Goal: Transaction & Acquisition: Purchase product/service

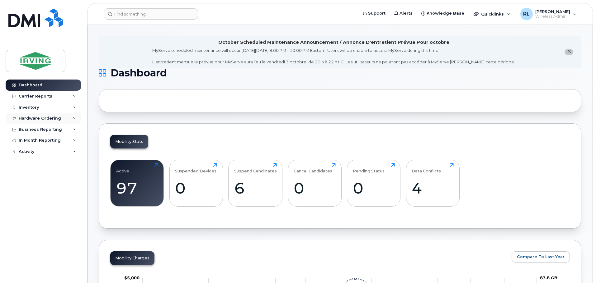
click at [39, 119] on div "Hardware Ordering" at bounding box center [40, 118] width 42 height 5
click at [40, 115] on div "Hardware Ordering" at bounding box center [43, 118] width 75 height 11
click at [569, 52] on icon "close notification" at bounding box center [569, 51] width 4 height 4
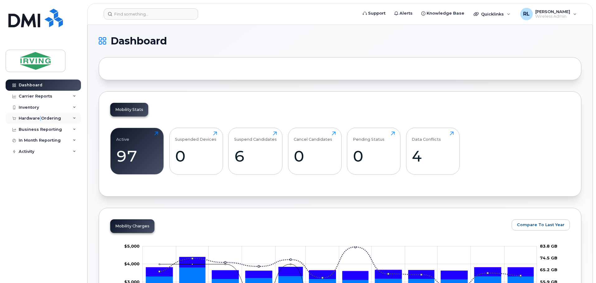
click at [39, 116] on div "Hardware Ordering" at bounding box center [40, 118] width 42 height 5
click at [31, 130] on div "Overview" at bounding box center [31, 130] width 20 height 6
click at [31, 140] on div "Orders" at bounding box center [28, 142] width 15 height 6
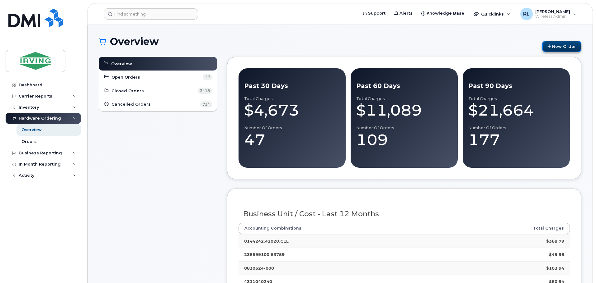
click at [568, 46] on link "New Order" at bounding box center [561, 47] width 39 height 12
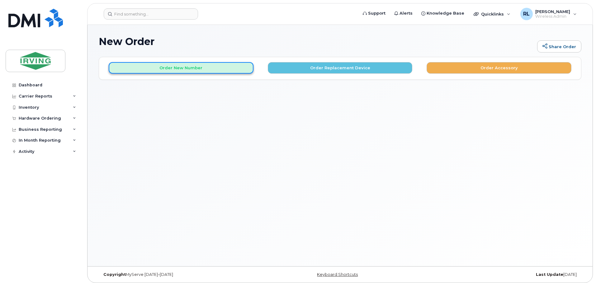
click at [177, 69] on button "Order New Number" at bounding box center [181, 68] width 145 height 12
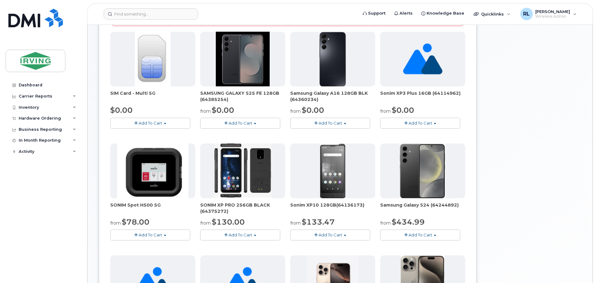
scroll to position [115, 0]
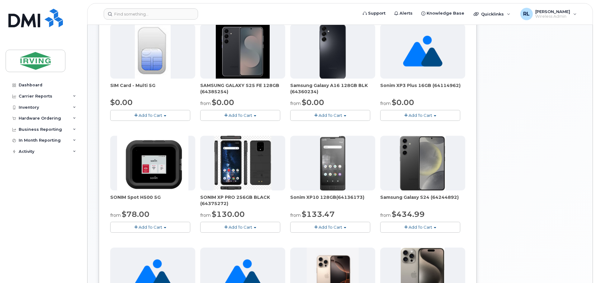
click at [251, 114] on span "Add To Cart" at bounding box center [240, 115] width 24 height 5
click at [250, 127] on link "$0.00 - 3 year term – Voice & Data(128gb)" at bounding box center [251, 127] width 98 height 8
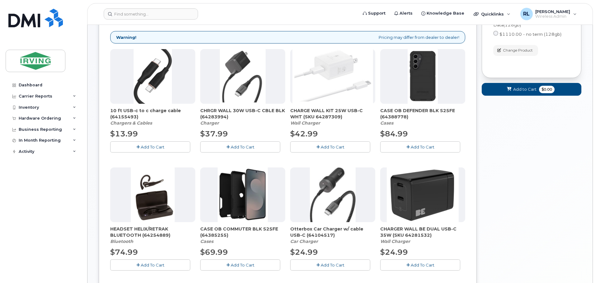
scroll to position [82, 0]
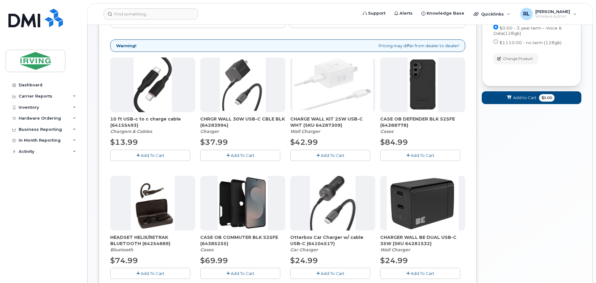
click at [418, 155] on span "Add To Cart" at bounding box center [422, 155] width 24 height 5
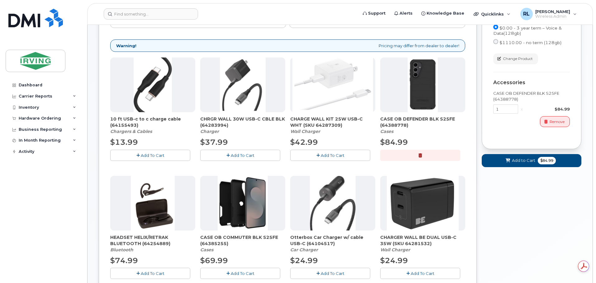
scroll to position [0, 0]
click at [525, 160] on span "Add to Cart" at bounding box center [523, 161] width 23 height 6
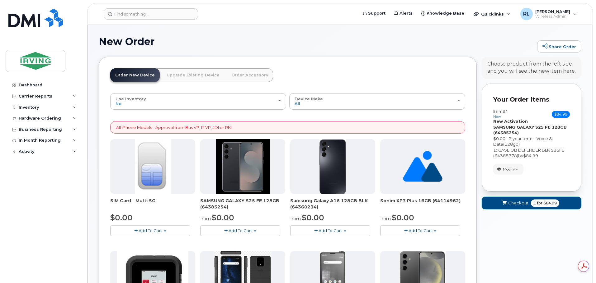
click at [519, 203] on span "Checkout" at bounding box center [518, 203] width 20 height 6
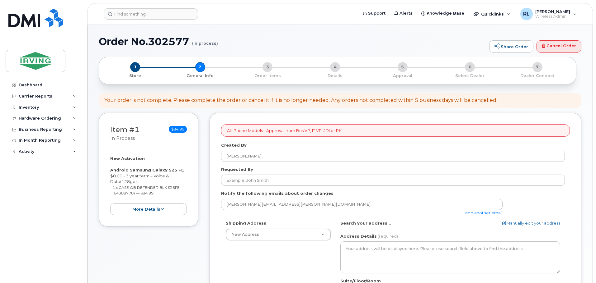
select select
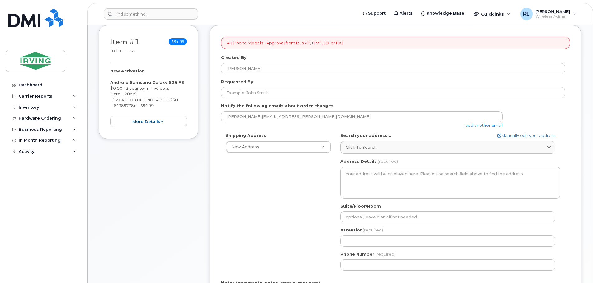
scroll to position [119, 0]
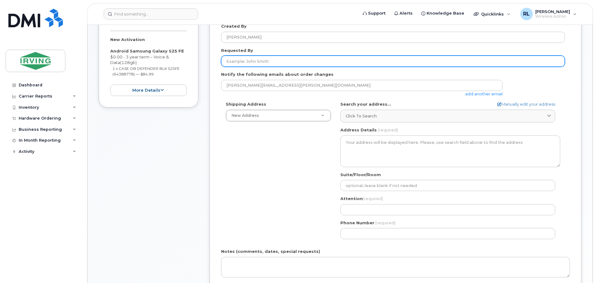
click at [245, 61] on input "Requested By" at bounding box center [393, 61] width 344 height 11
type input "[PERSON_NAME]"
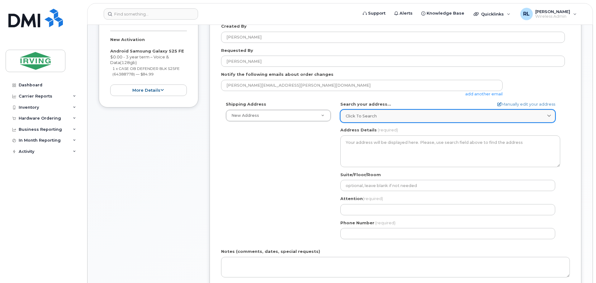
click at [391, 116] on div "Click to search" at bounding box center [447, 116] width 204 height 6
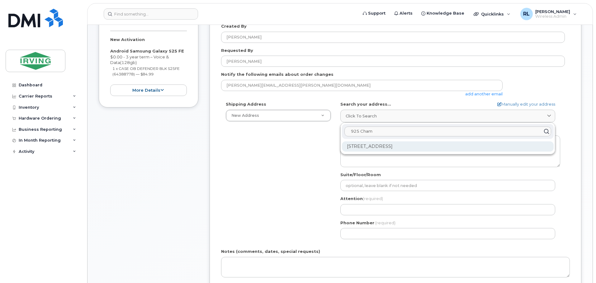
type input "925 Cham"
click at [397, 146] on div "925 Champlain St Dieppe NB E1A 5T6" at bounding box center [448, 147] width 212 height 10
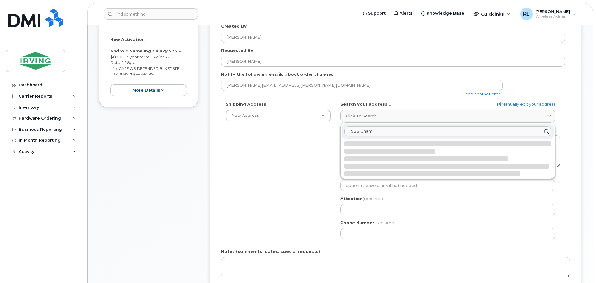
select select
type textarea "925 Champlain St DIEPPE NB E1A 5T6 CANADA"
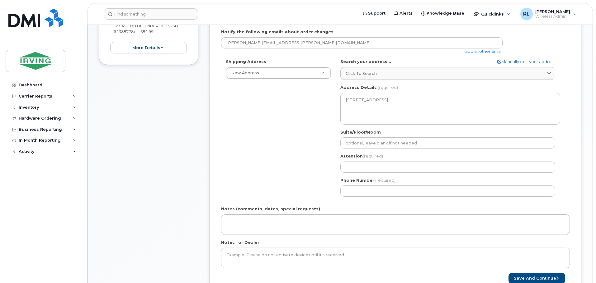
scroll to position [167, 0]
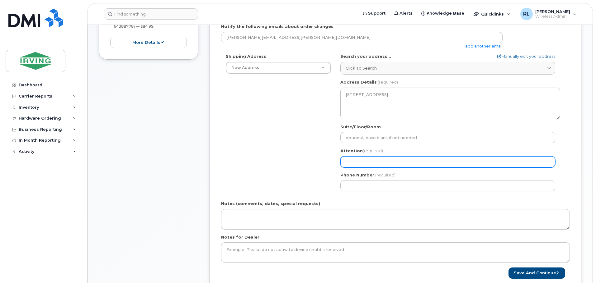
click at [362, 164] on input "Attention (required)" at bounding box center [447, 162] width 215 height 11
type input "Roland"
select select
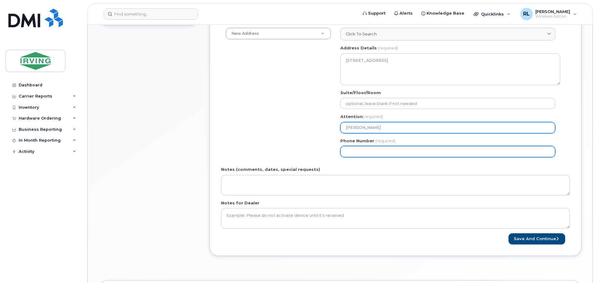
scroll to position [206, 0]
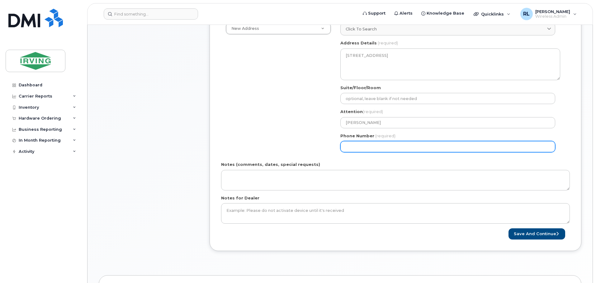
click at [355, 147] on input "Phone Number" at bounding box center [447, 146] width 215 height 11
type input "5063772077"
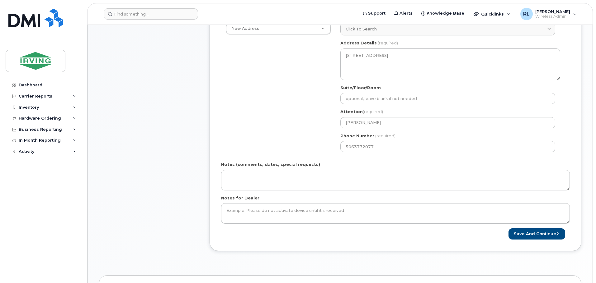
type input "925 RUE CHAMPLAIN"
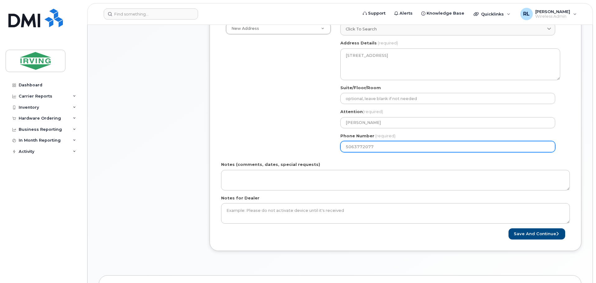
select select
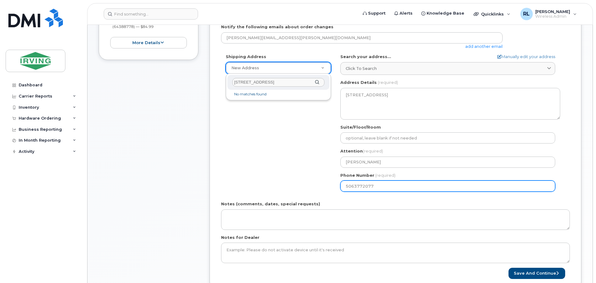
scroll to position [164, 0]
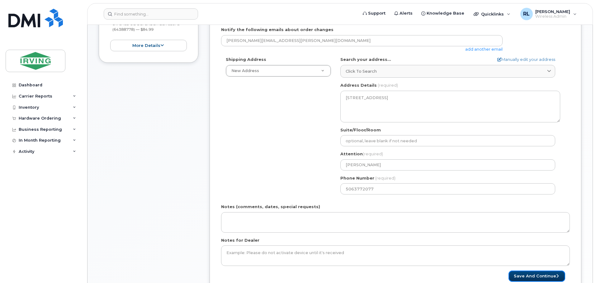
click at [527, 277] on button "Save and Continue" at bounding box center [536, 277] width 57 height 12
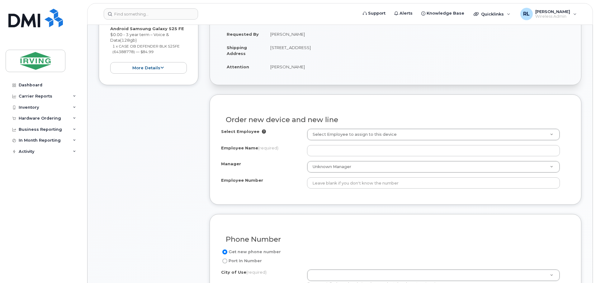
scroll to position [168, 0]
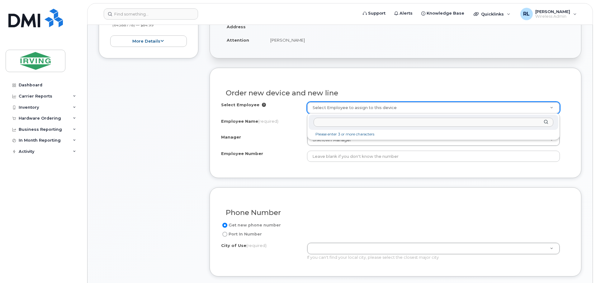
click at [339, 124] on input "text" at bounding box center [433, 122] width 240 height 9
type input "d"
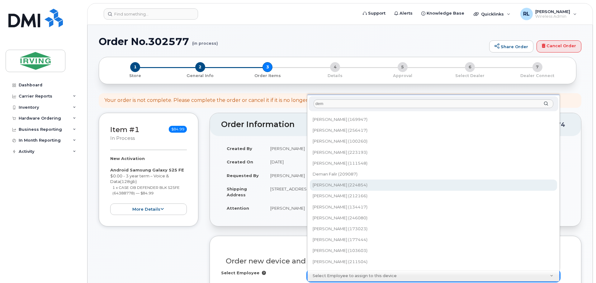
scroll to position [238, 0]
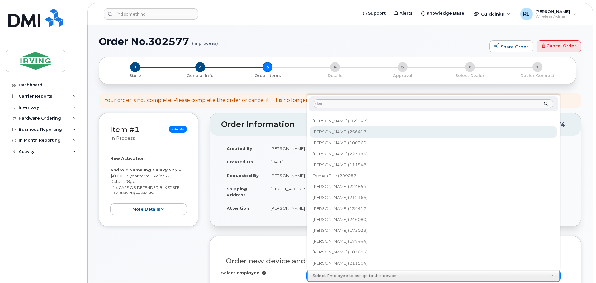
type input "dem"
type input "3012955"
type input "[PERSON_NAME]"
type input "256417"
type input "110611"
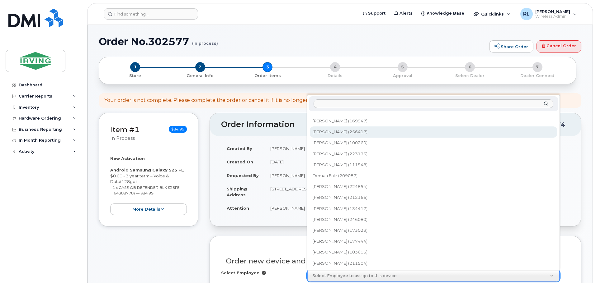
select select "2019383"
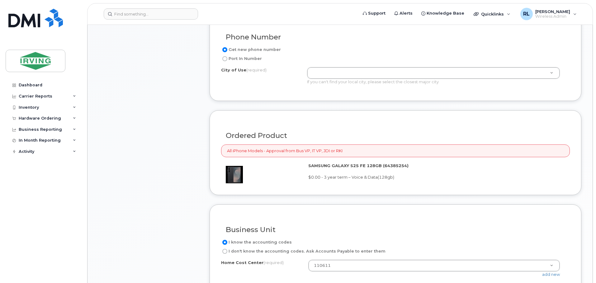
scroll to position [337, 0]
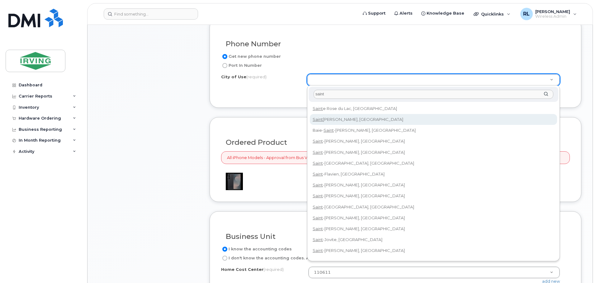
type input "saint"
type input "2008"
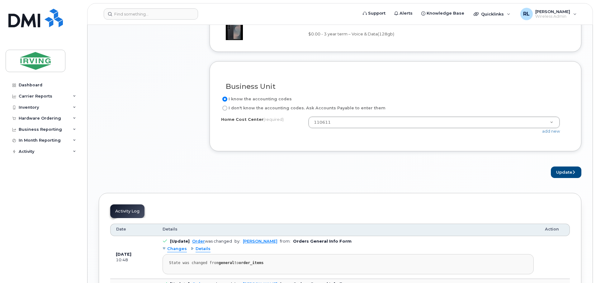
scroll to position [505, 0]
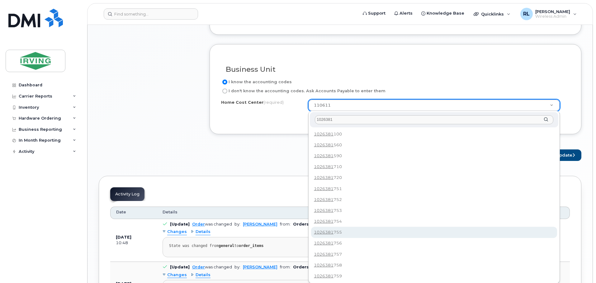
type input "1026381"
type input "1026381755"
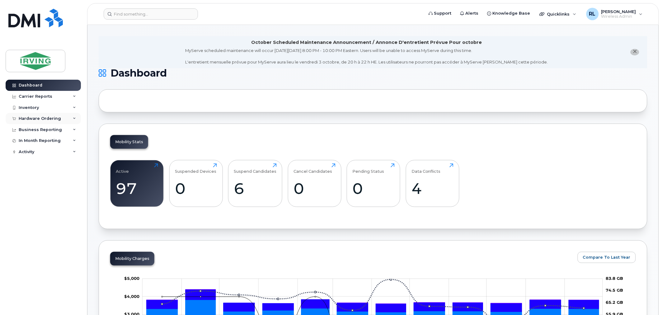
click at [38, 116] on div "Hardware Ordering" at bounding box center [43, 118] width 75 height 11
click at [31, 139] on div "Orders" at bounding box center [28, 142] width 15 height 6
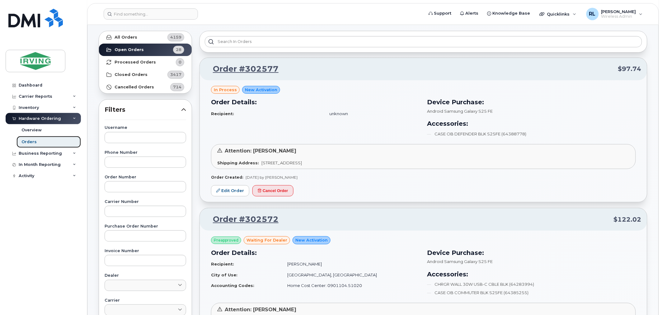
scroll to position [35, 0]
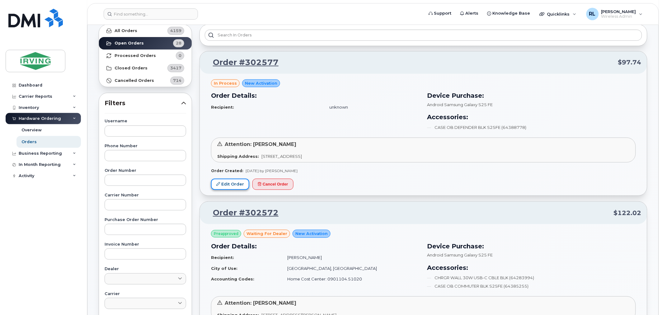
click at [230, 183] on link "Edit Order" at bounding box center [230, 185] width 38 height 12
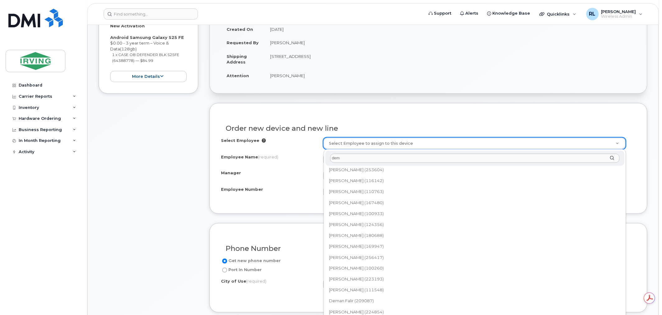
scroll to position [170, 0]
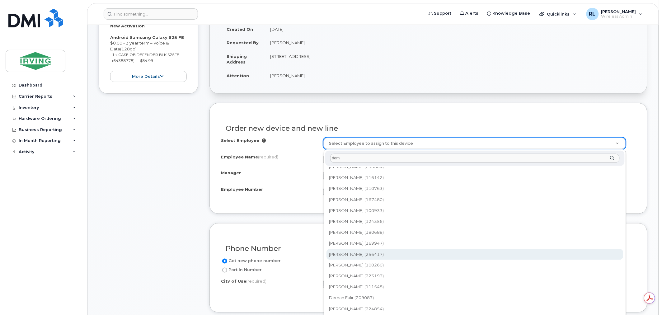
type input "dem"
type input "3012955"
type input "[PERSON_NAME]"
type input "256417"
type input "110611"
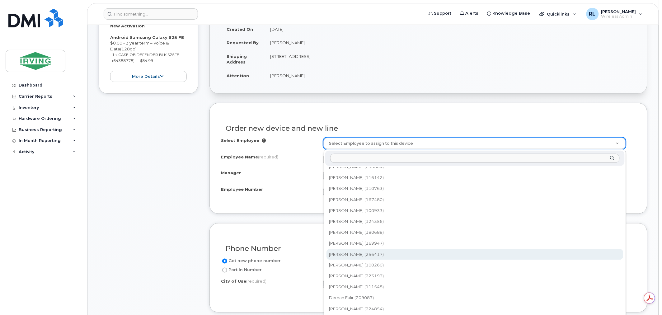
select select "2019383"
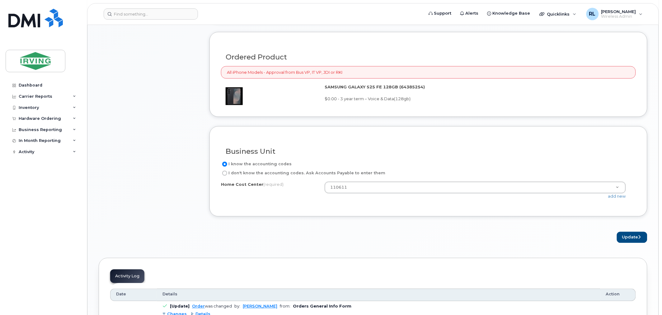
scroll to position [461, 0]
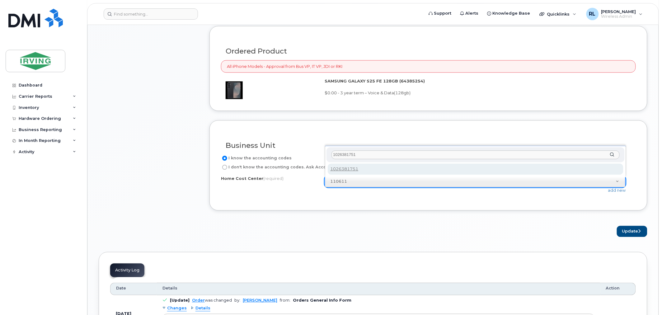
type input "1026381751"
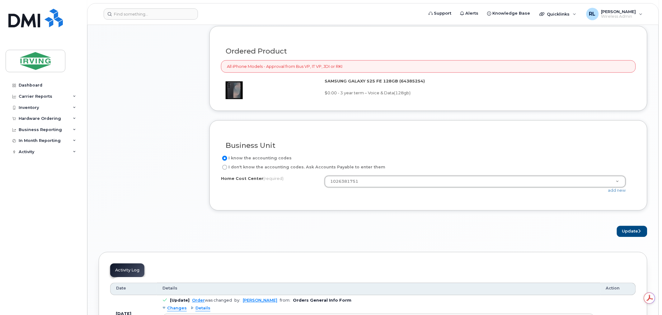
scroll to position [0, 0]
click at [635, 230] on button "Update" at bounding box center [632, 232] width 30 height 12
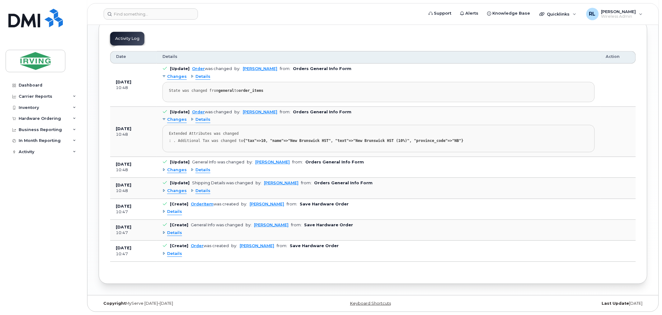
scroll to position [610, 0]
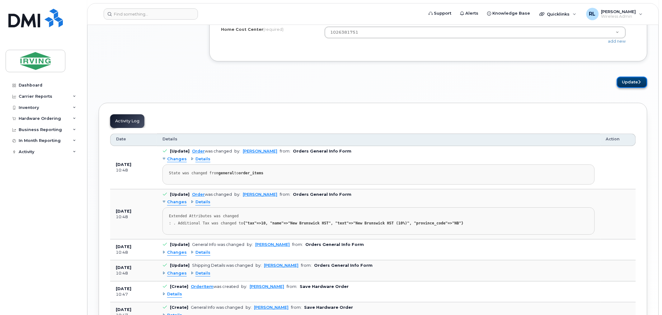
click at [628, 80] on button "Update" at bounding box center [632, 83] width 30 height 12
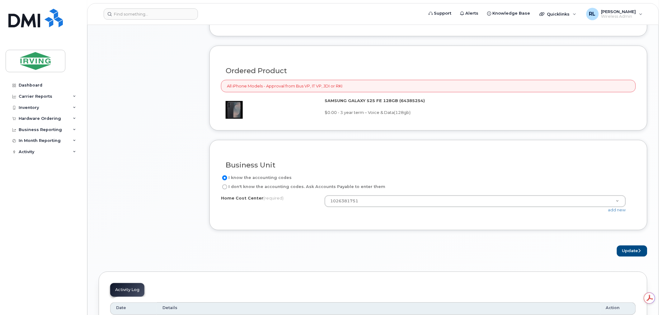
scroll to position [0, 0]
click at [627, 254] on button "Update" at bounding box center [632, 251] width 30 height 12
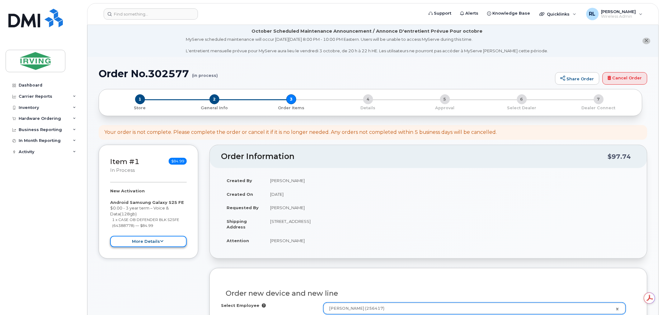
click at [147, 243] on button "more details" at bounding box center [148, 242] width 77 height 12
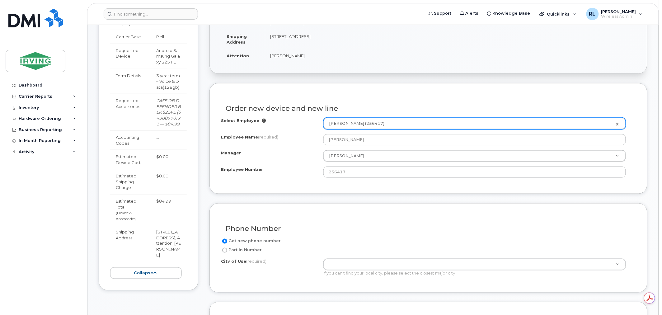
scroll to position [205, 0]
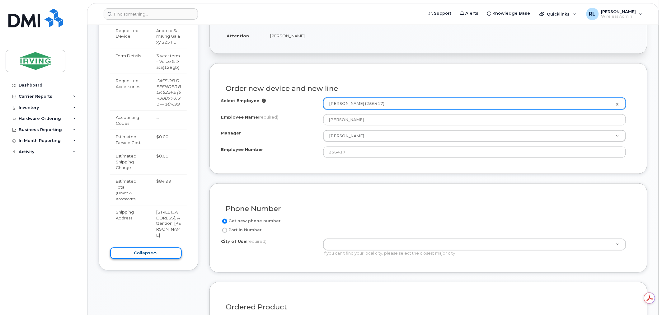
click at [154, 255] on icon at bounding box center [154, 253] width 3 height 4
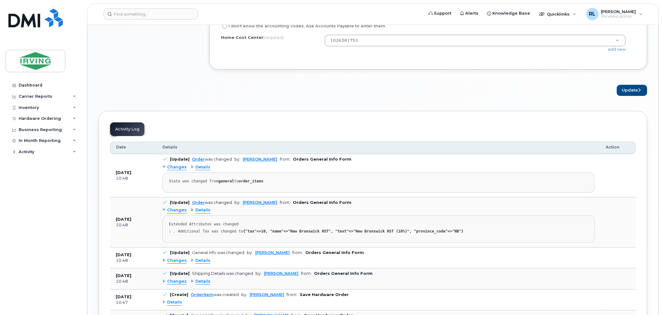
scroll to position [594, 0]
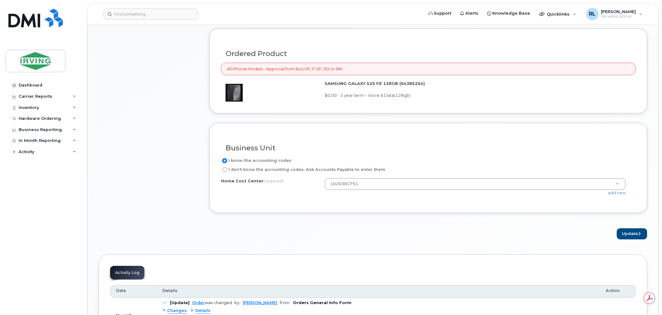
scroll to position [0, 0]
click at [629, 233] on button "Update" at bounding box center [632, 234] width 30 height 12
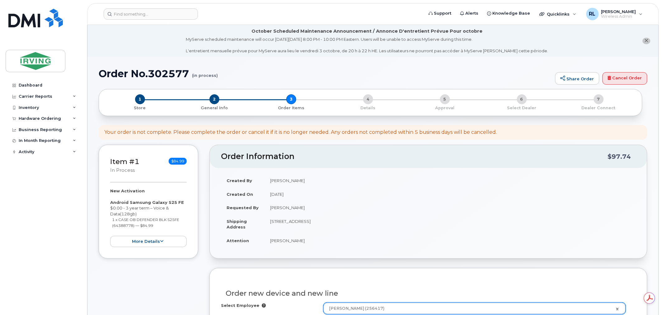
click at [646, 41] on icon "close notification" at bounding box center [646, 41] width 4 height 4
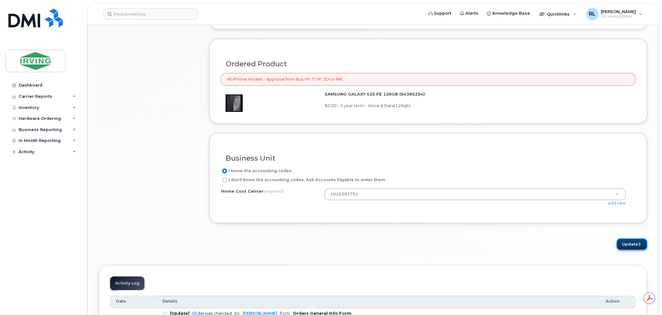
click at [630, 246] on button "Update" at bounding box center [632, 245] width 30 height 12
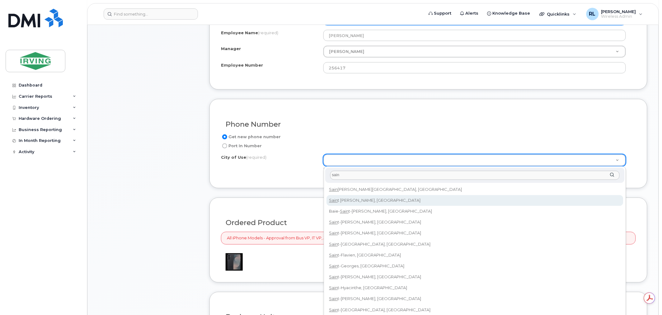
type input "sain"
type input "2008"
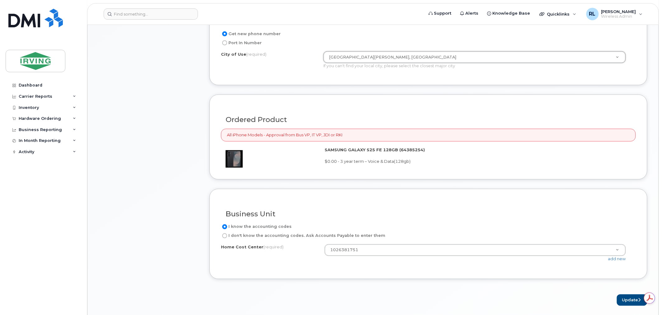
scroll to position [376, 0]
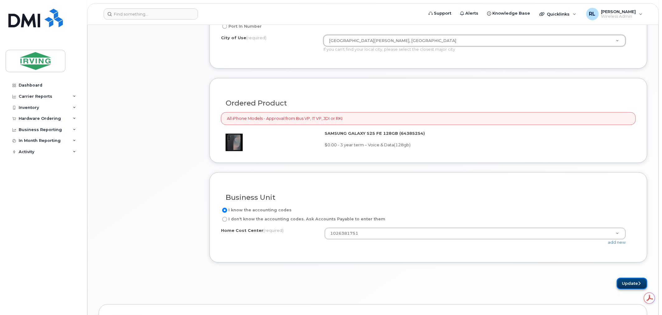
click at [624, 285] on button "Update" at bounding box center [632, 284] width 30 height 12
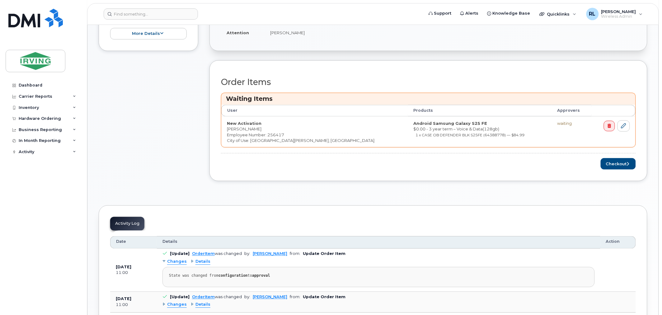
scroll to position [203, 0]
drag, startPoint x: 616, startPoint y: 162, endPoint x: 468, endPoint y: 197, distance: 152.5
click at [616, 162] on button "Checkout" at bounding box center [618, 163] width 35 height 12
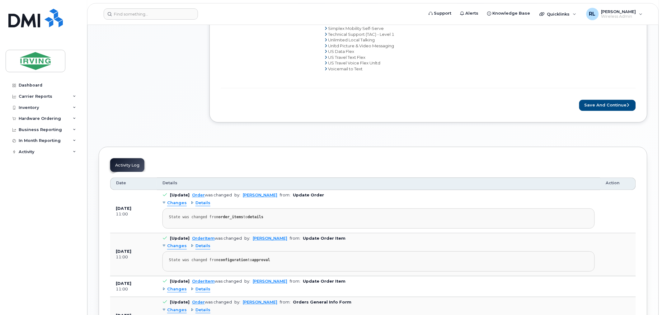
scroll to position [423, 0]
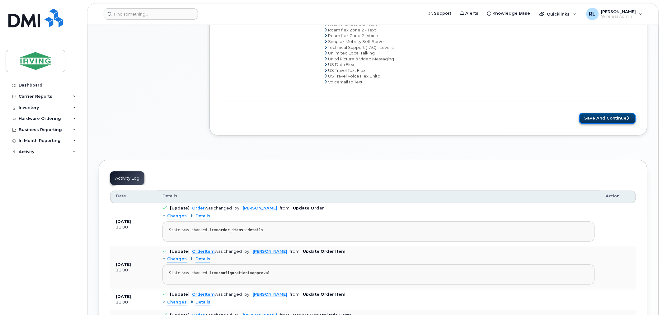
click at [604, 119] on button "Save and Continue" at bounding box center [607, 119] width 57 height 12
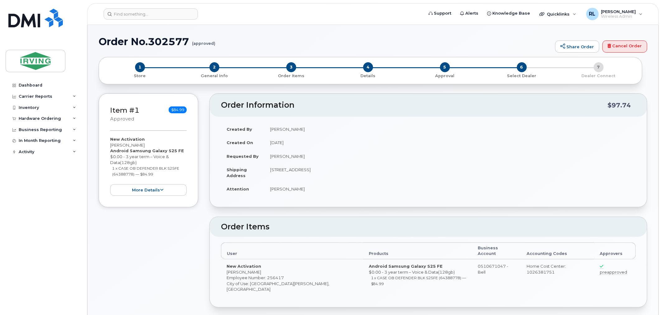
radio input "true"
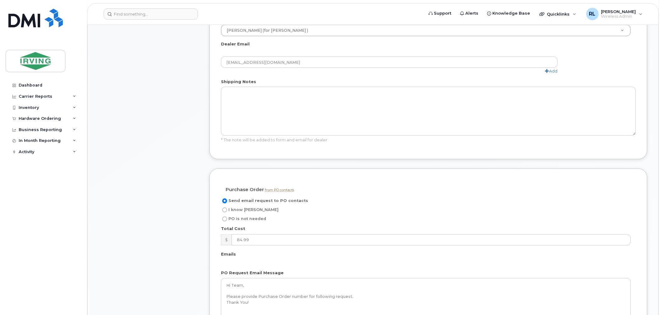
scroll to position [343, 0]
click at [225, 204] on input "I know [PERSON_NAME]" at bounding box center [224, 206] width 5 height 5
radio input "true"
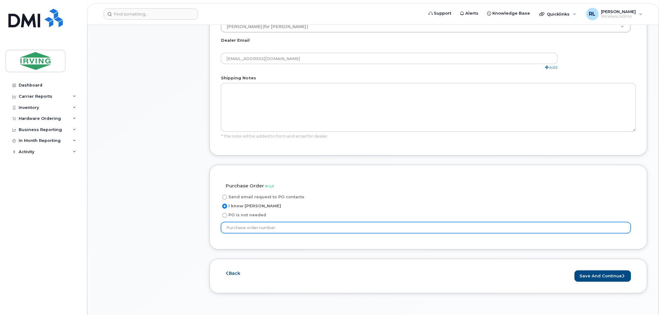
click at [249, 222] on input "text" at bounding box center [426, 227] width 410 height 11
type input "ZA102001611"
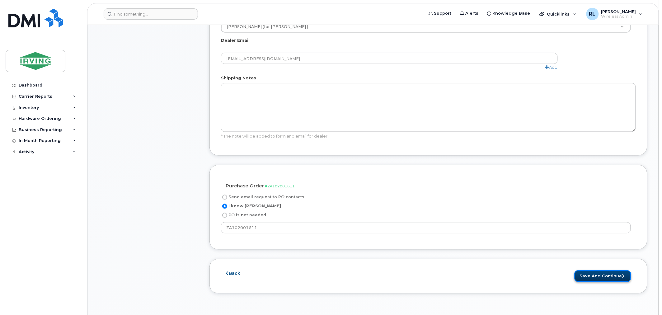
click at [593, 270] on button "Save and Continue" at bounding box center [602, 276] width 57 height 12
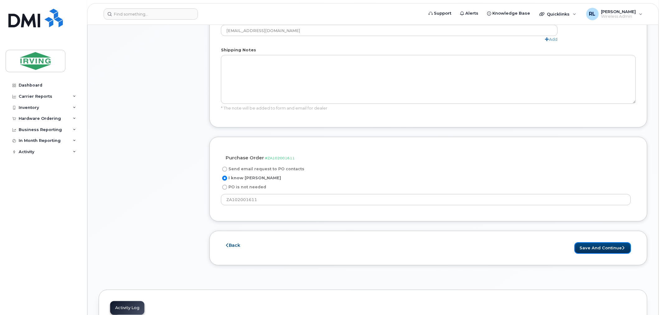
scroll to position [378, 0]
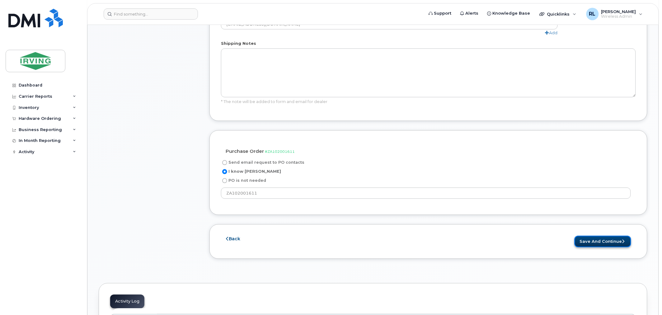
click at [606, 236] on button "Save and Continue" at bounding box center [602, 242] width 57 height 12
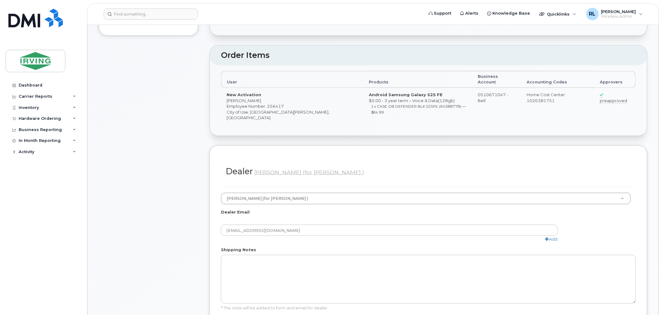
scroll to position [200, 0]
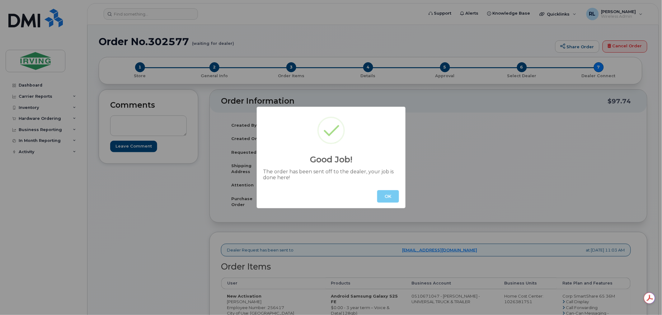
click at [388, 196] on button "OK" at bounding box center [388, 196] width 22 height 12
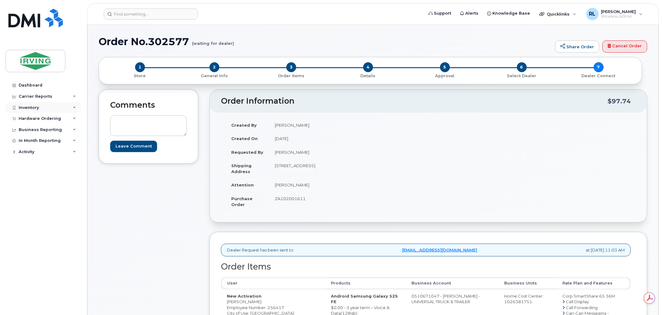
click at [30, 108] on div "Inventory" at bounding box center [29, 107] width 20 height 5
click at [46, 154] on div "Hardware Ordering" at bounding box center [40, 154] width 42 height 5
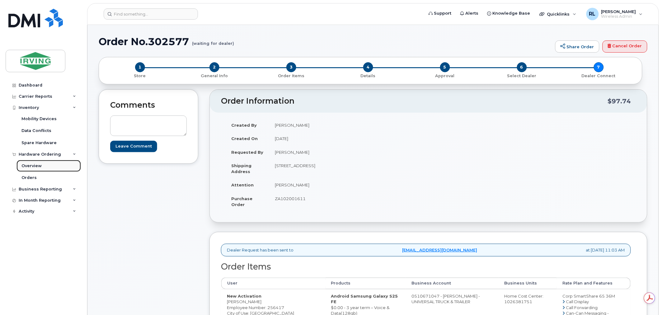
click at [33, 165] on div "Overview" at bounding box center [31, 166] width 20 height 6
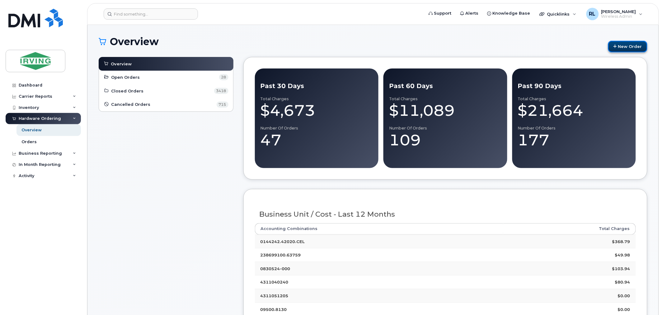
click at [629, 46] on link "New Order" at bounding box center [627, 47] width 39 height 12
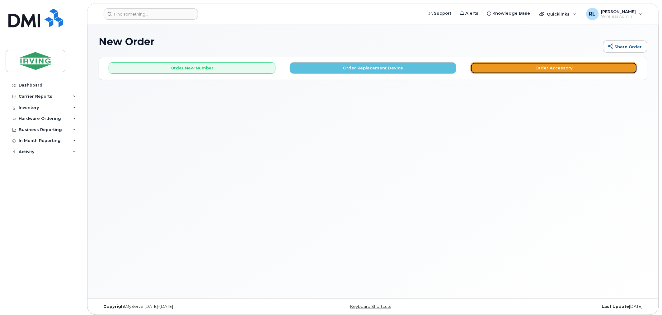
click at [550, 66] on button "Order Accessory" at bounding box center [553, 68] width 167 height 12
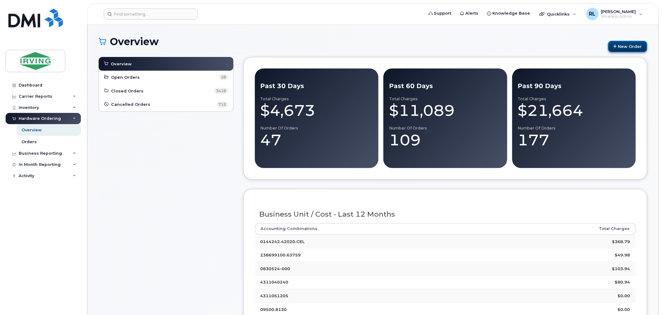
click at [629, 45] on link "New Order" at bounding box center [627, 47] width 39 height 12
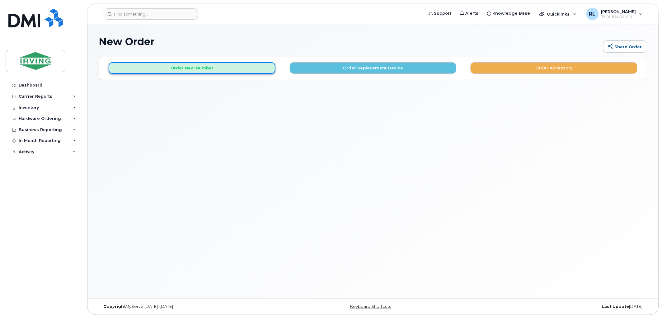
click at [203, 67] on button "Order New Number" at bounding box center [192, 68] width 167 height 12
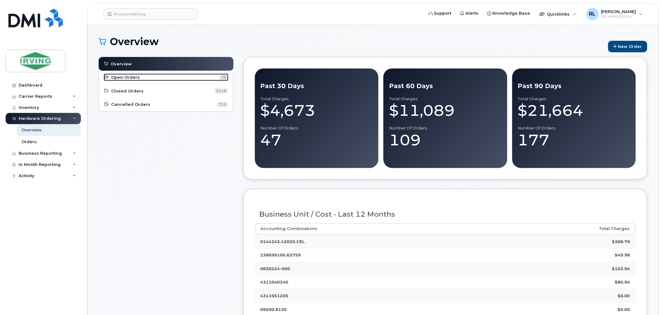
click at [121, 76] on span "Open Orders" at bounding box center [125, 77] width 29 height 6
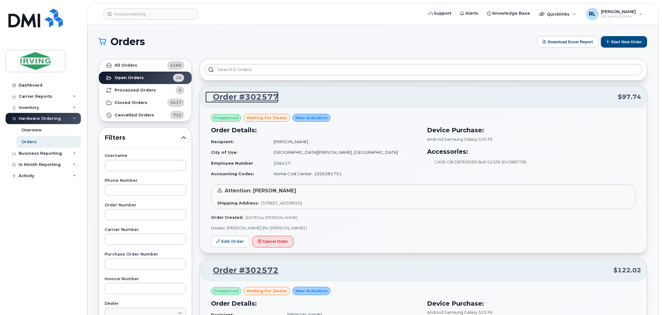
click at [250, 97] on link "Order #302577" at bounding box center [241, 96] width 73 height 11
